Goal: Information Seeking & Learning: Learn about a topic

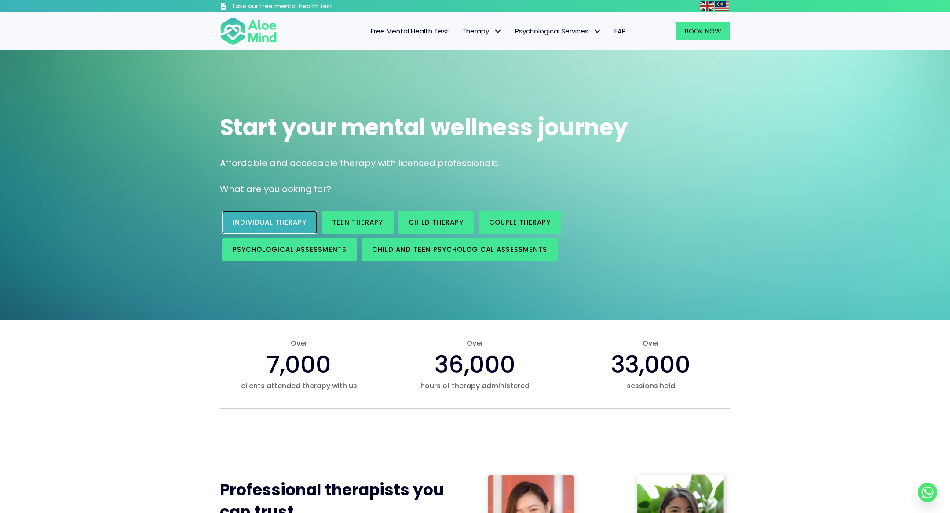
click at [282, 220] on span "Individual therapy" at bounding box center [270, 222] width 74 height 9
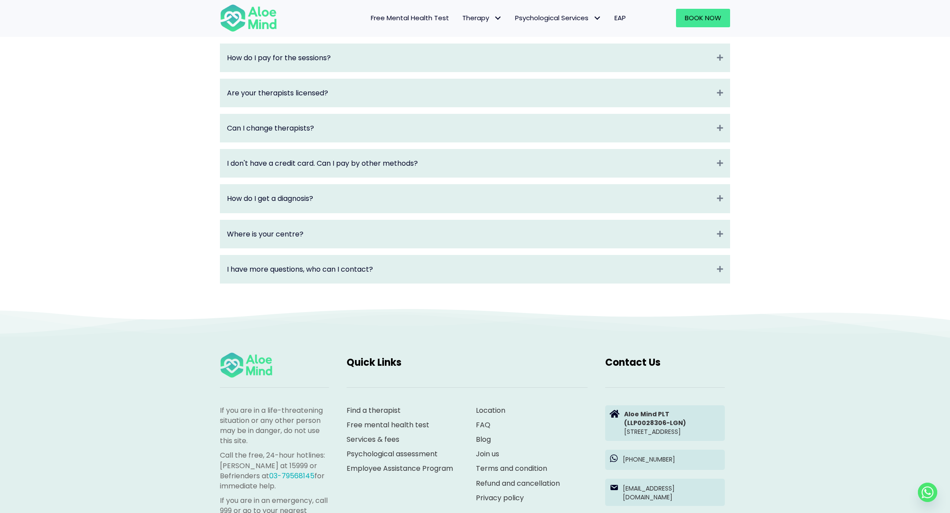
scroll to position [905, 0]
